Goal: Transaction & Acquisition: Purchase product/service

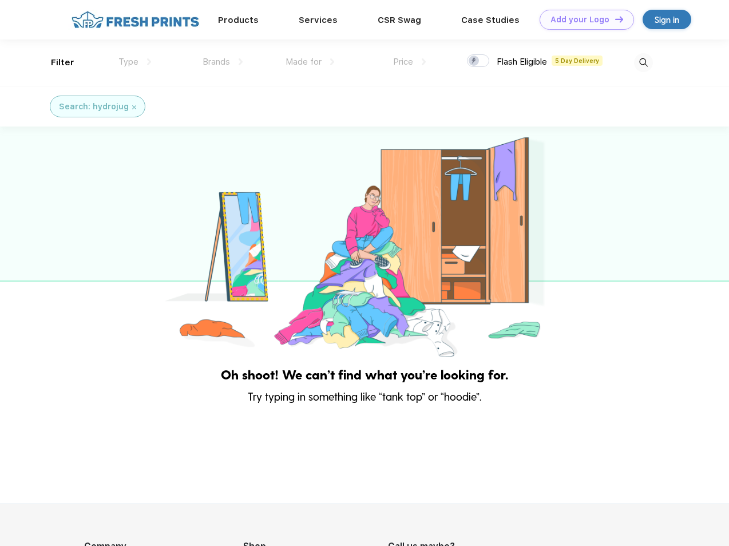
click at [583, 19] on link "Add your Logo Design Tool" at bounding box center [587, 20] width 94 height 20
click at [0, 0] on div "Design Tool" at bounding box center [0, 0] width 0 height 0
click at [614, 19] on link "Add your Logo Design Tool" at bounding box center [587, 20] width 94 height 20
click at [55, 62] on div "Filter" at bounding box center [62, 62] width 23 height 13
click at [135, 62] on span "Type" at bounding box center [128, 62] width 20 height 10
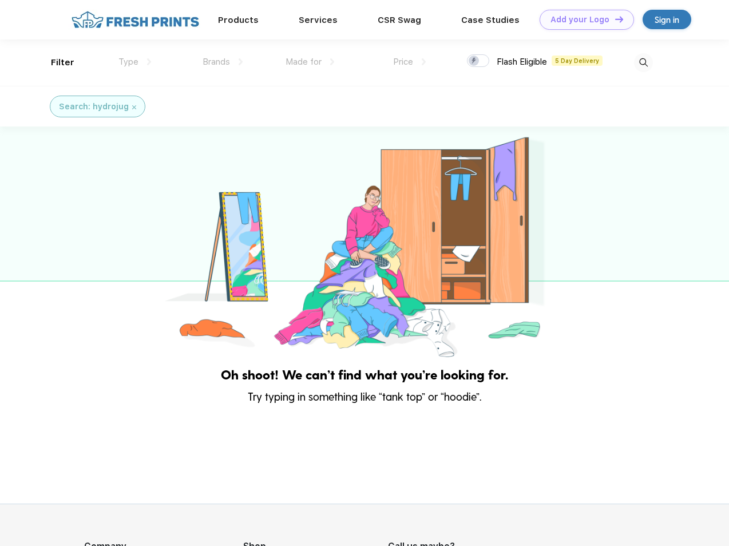
click at [223, 62] on span "Brands" at bounding box center [216, 62] width 27 height 10
click at [310, 62] on span "Made for" at bounding box center [304, 62] width 36 height 10
click at [410, 62] on span "Price" at bounding box center [403, 62] width 20 height 10
click at [478, 61] on div at bounding box center [478, 60] width 22 height 13
click at [474, 61] on input "checkbox" at bounding box center [470, 57] width 7 height 7
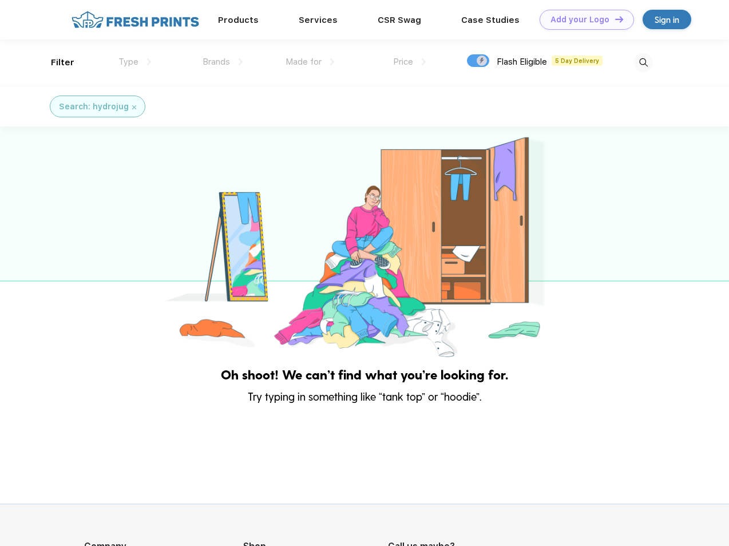
click at [643, 62] on img at bounding box center [643, 62] width 19 height 19
